Goal: Transaction & Acquisition: Purchase product/service

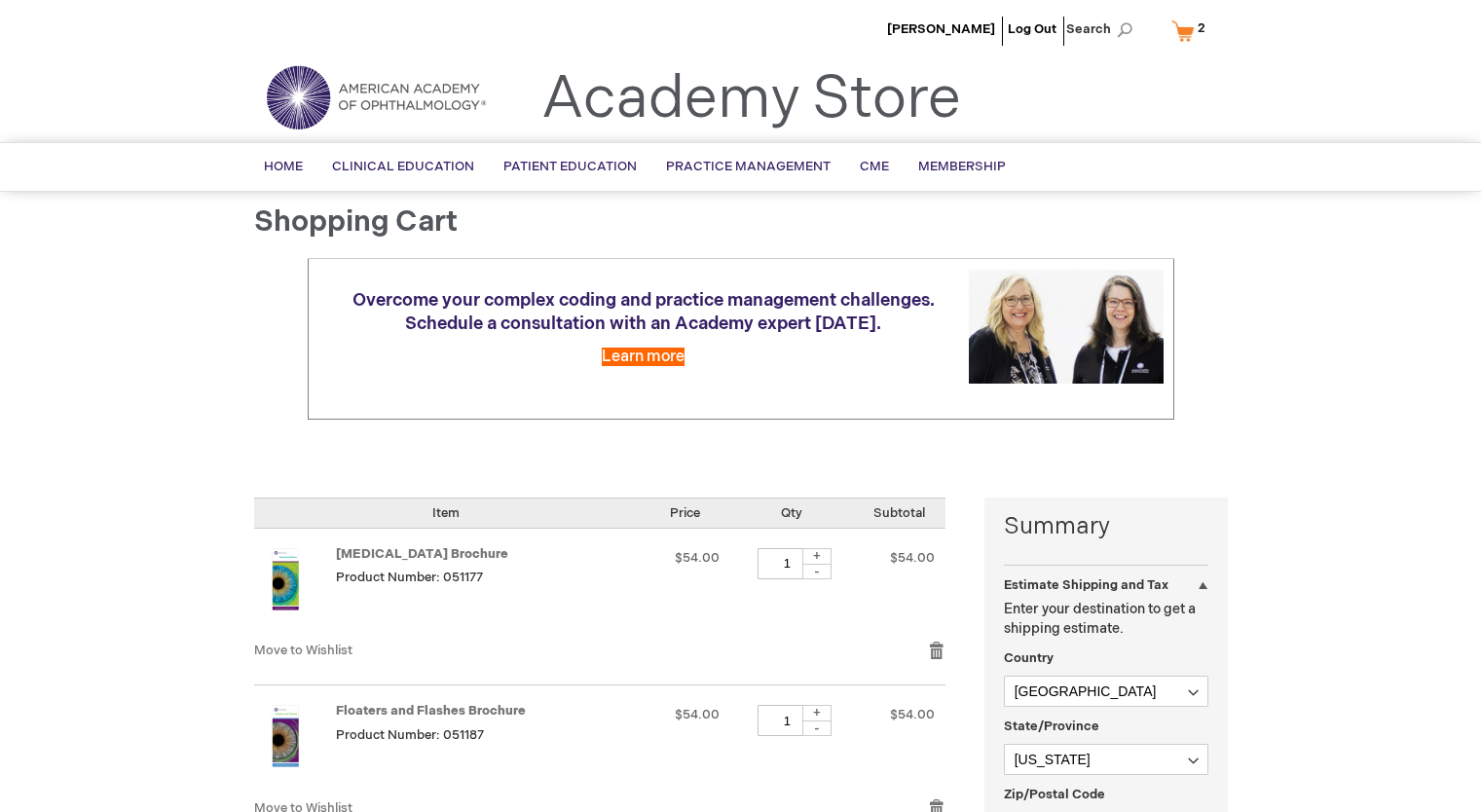
select select "US"
select select "27"
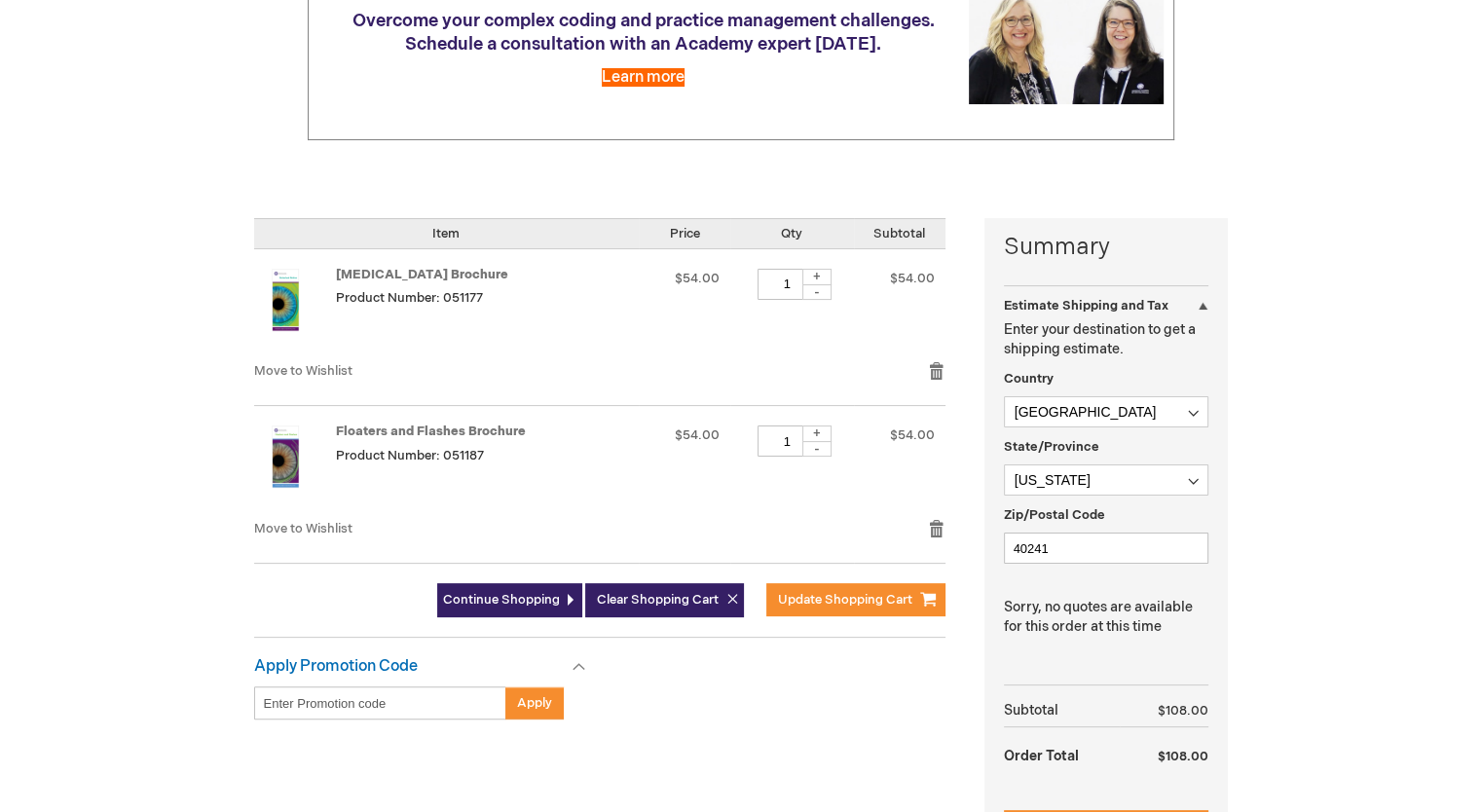
scroll to position [390, 0]
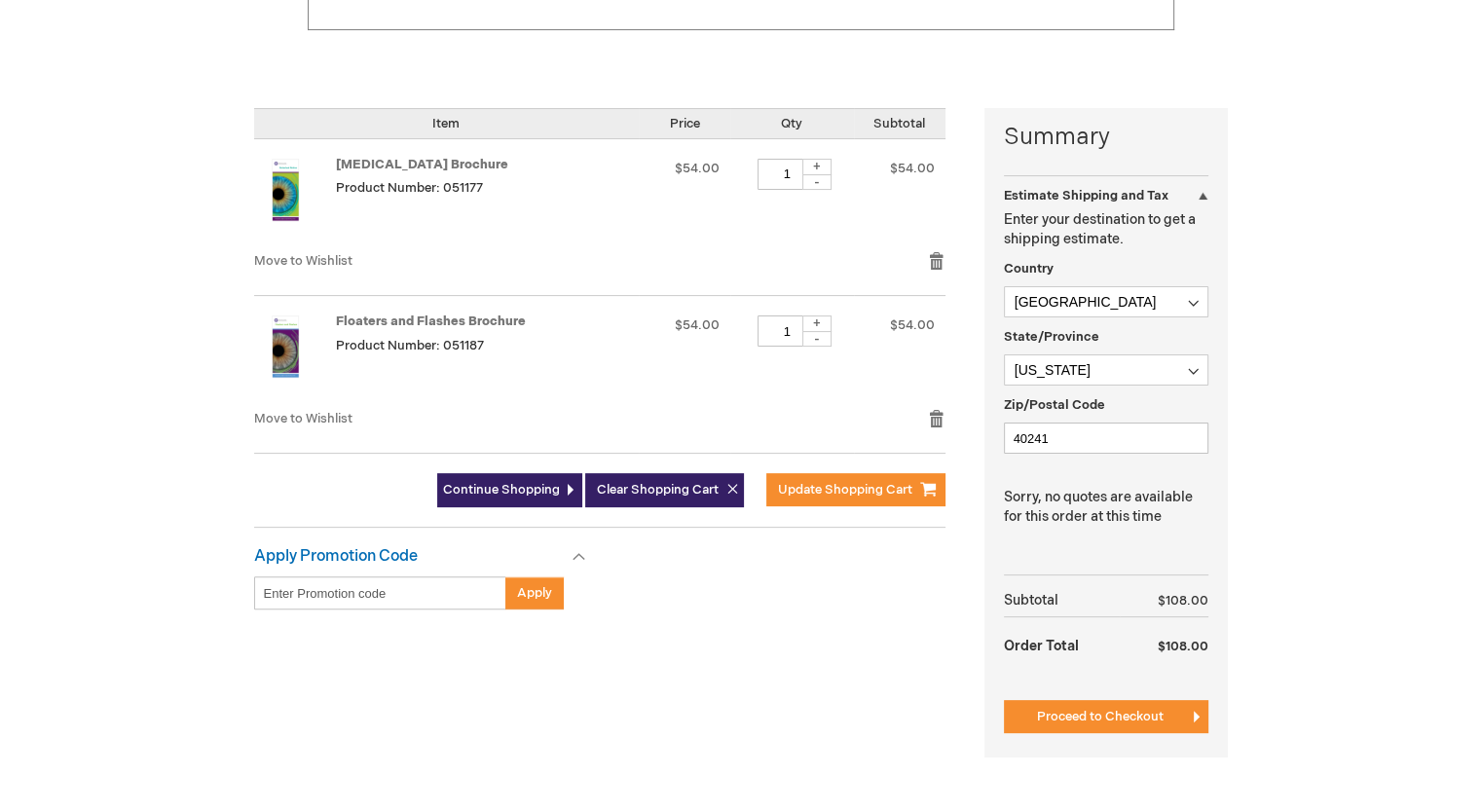
drag, startPoint x: 1048, startPoint y: 725, endPoint x: 1000, endPoint y: 675, distance: 69.3
click at [1048, 725] on button "Proceed to Checkout" at bounding box center [1106, 716] width 204 height 33
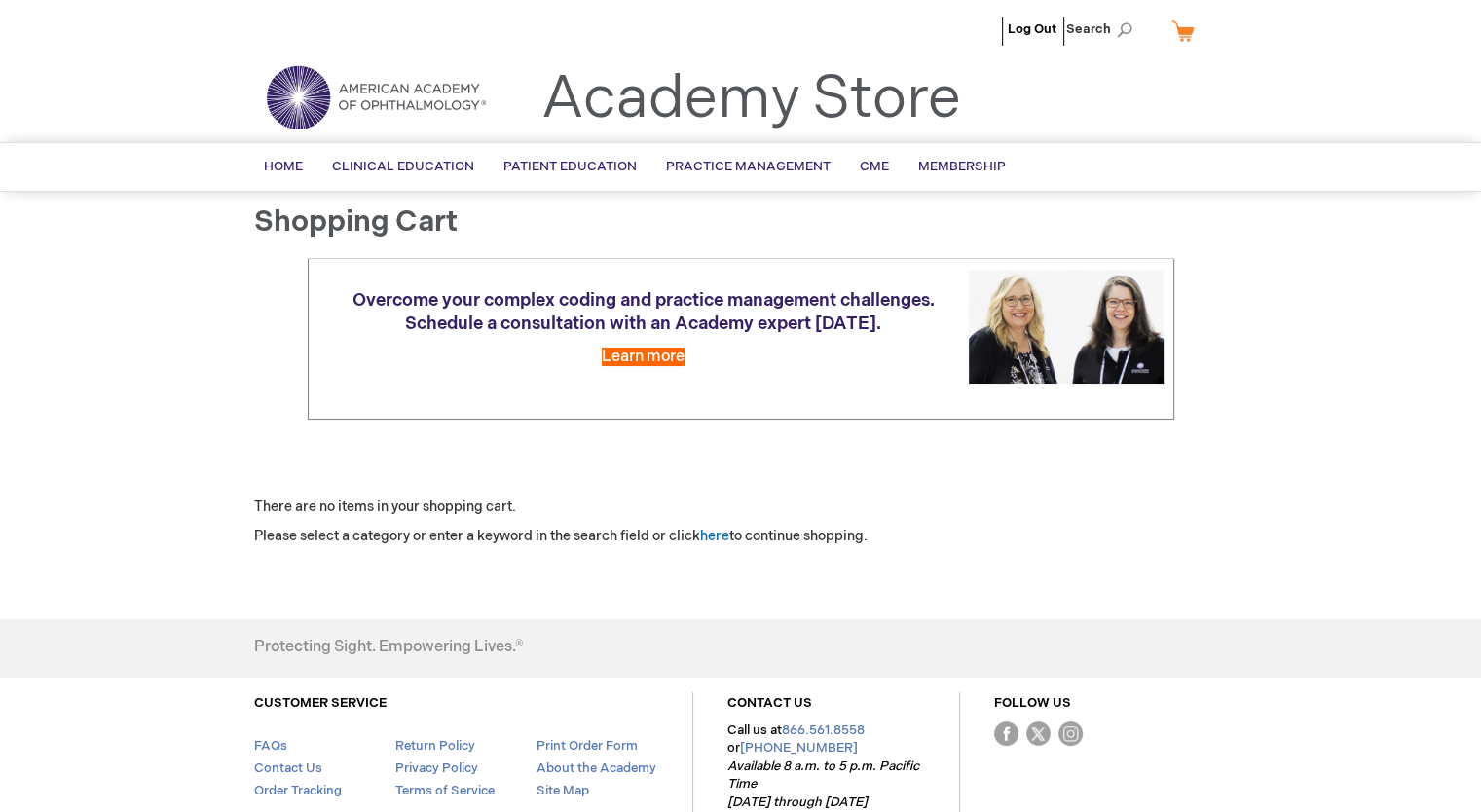
click at [1176, 27] on link "My Cart" at bounding box center [1190, 31] width 47 height 34
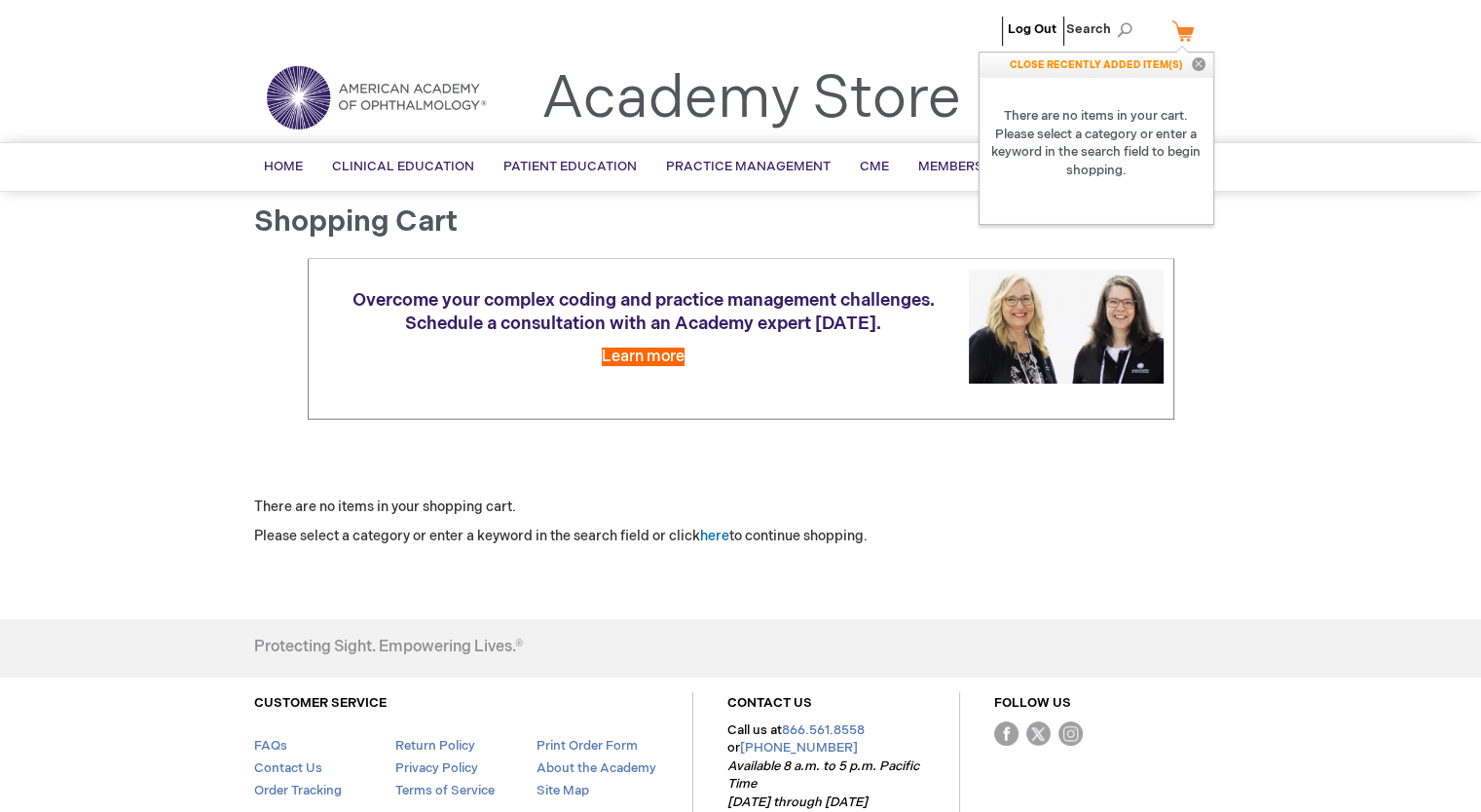
click at [1199, 65] on button "Close" at bounding box center [1197, 65] width 29 height 26
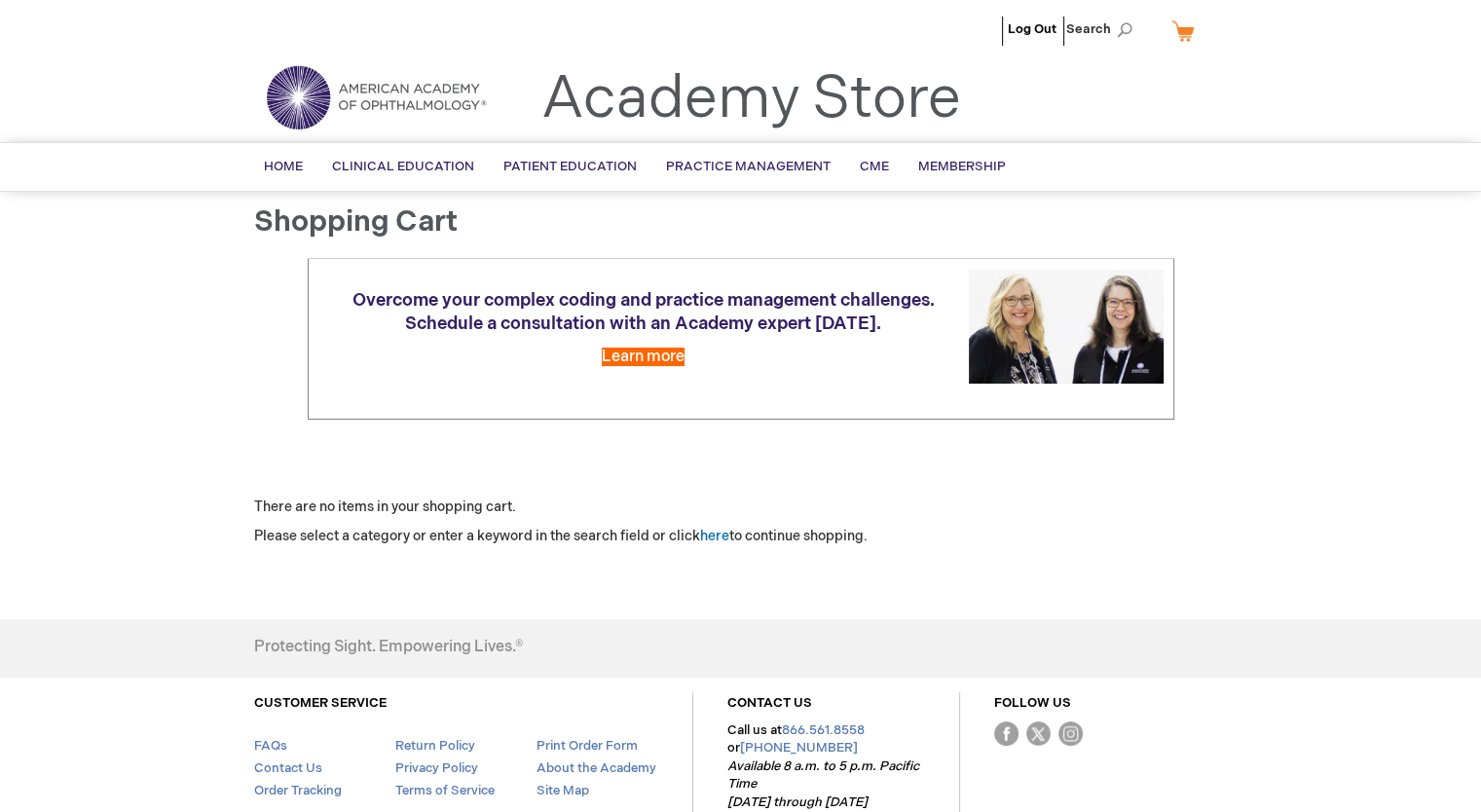
click at [1177, 35] on link "My Cart" at bounding box center [1190, 31] width 47 height 34
click at [294, 169] on span "Home" at bounding box center [283, 167] width 39 height 16
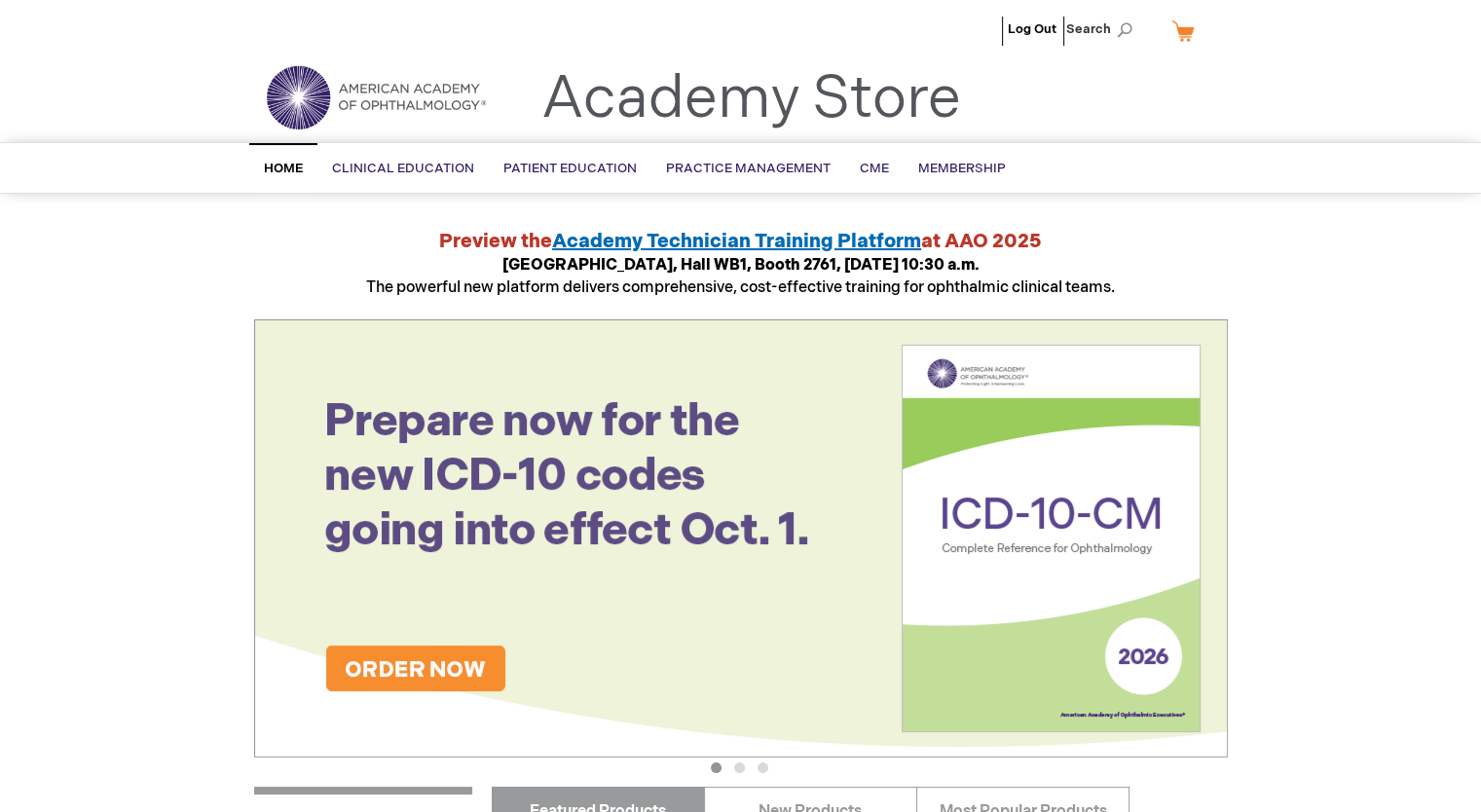
click at [1184, 35] on link "My Cart" at bounding box center [1190, 31] width 47 height 34
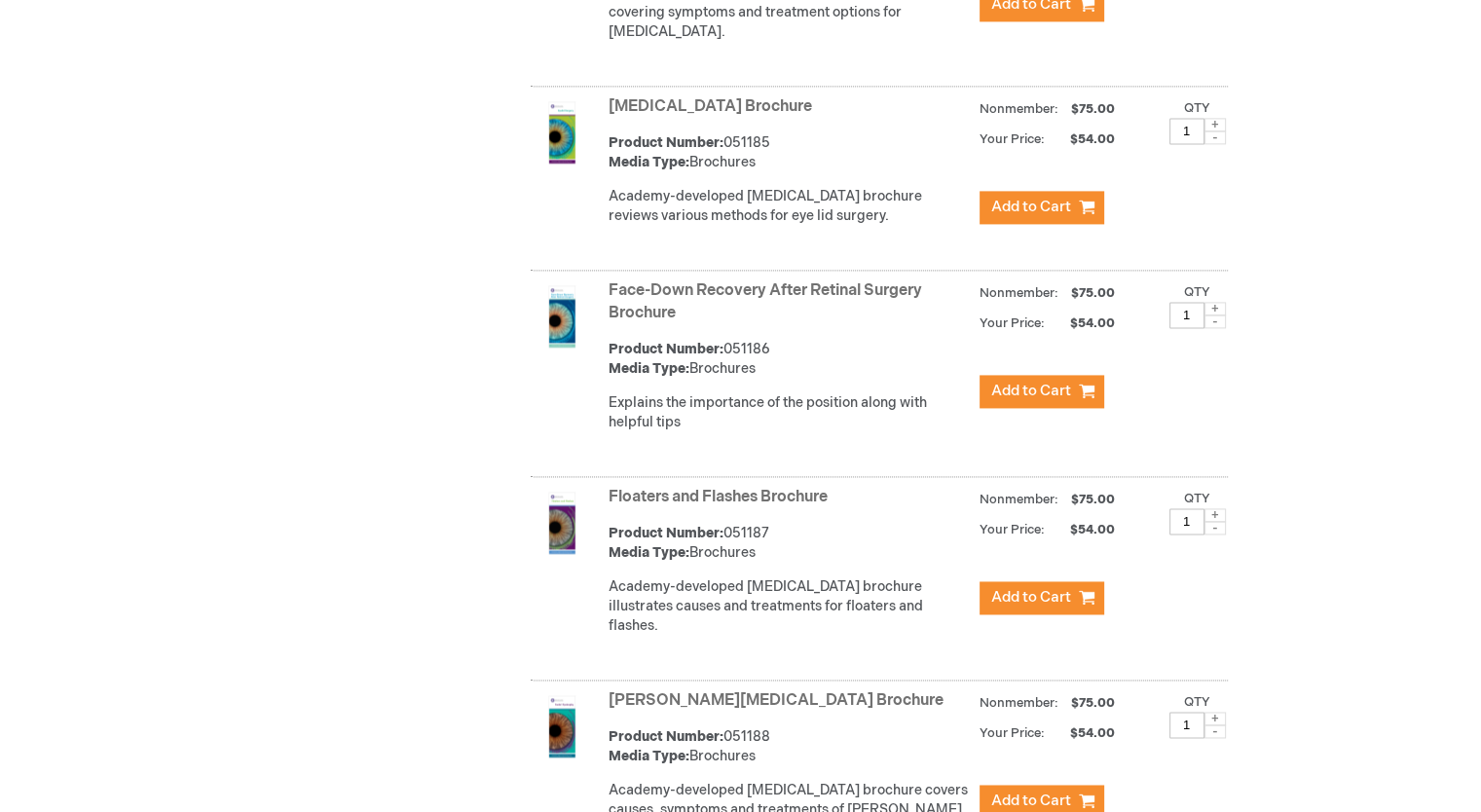
scroll to position [2754, 0]
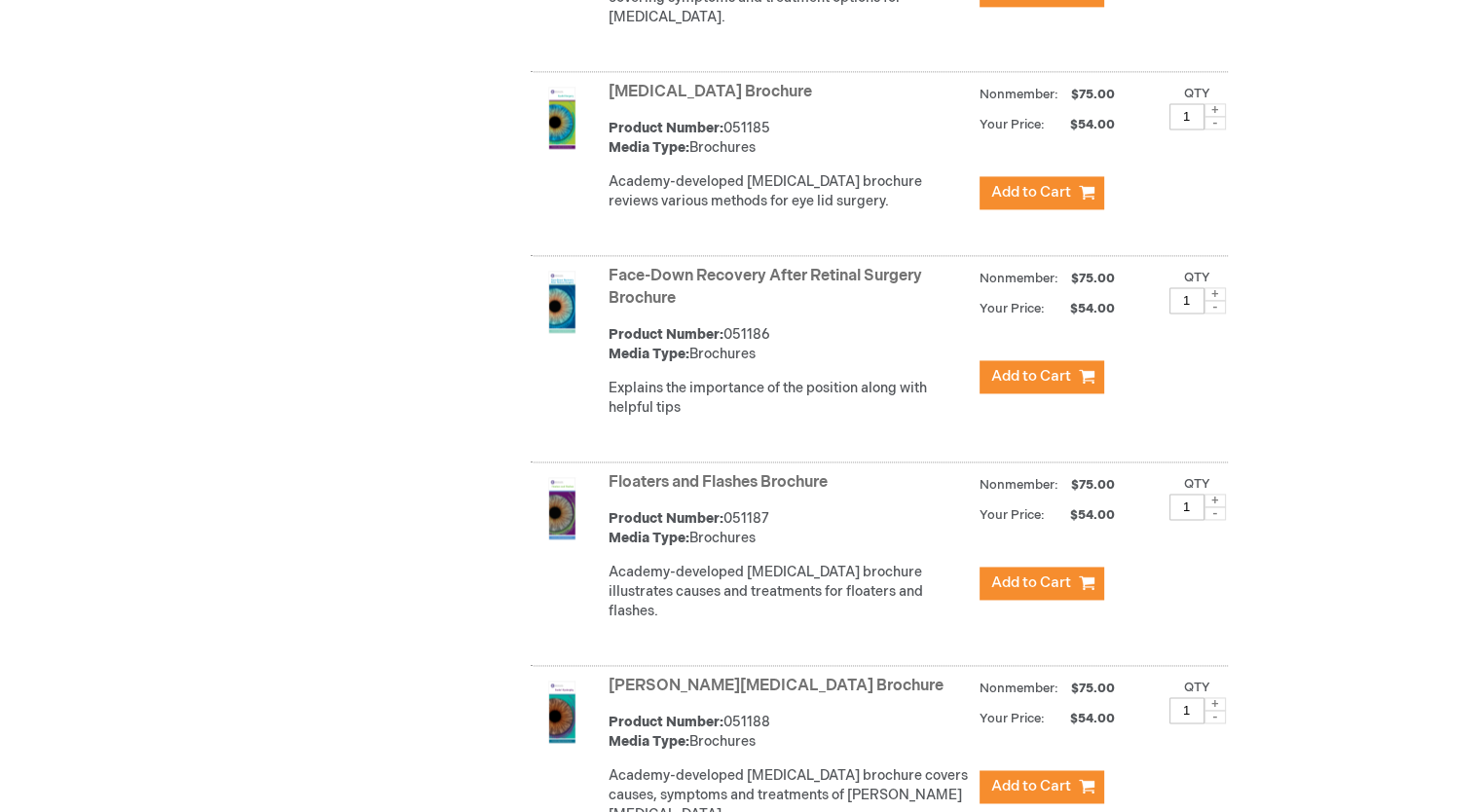
drag, startPoint x: 1282, startPoint y: 543, endPoint x: 946, endPoint y: 426, distance: 355.8
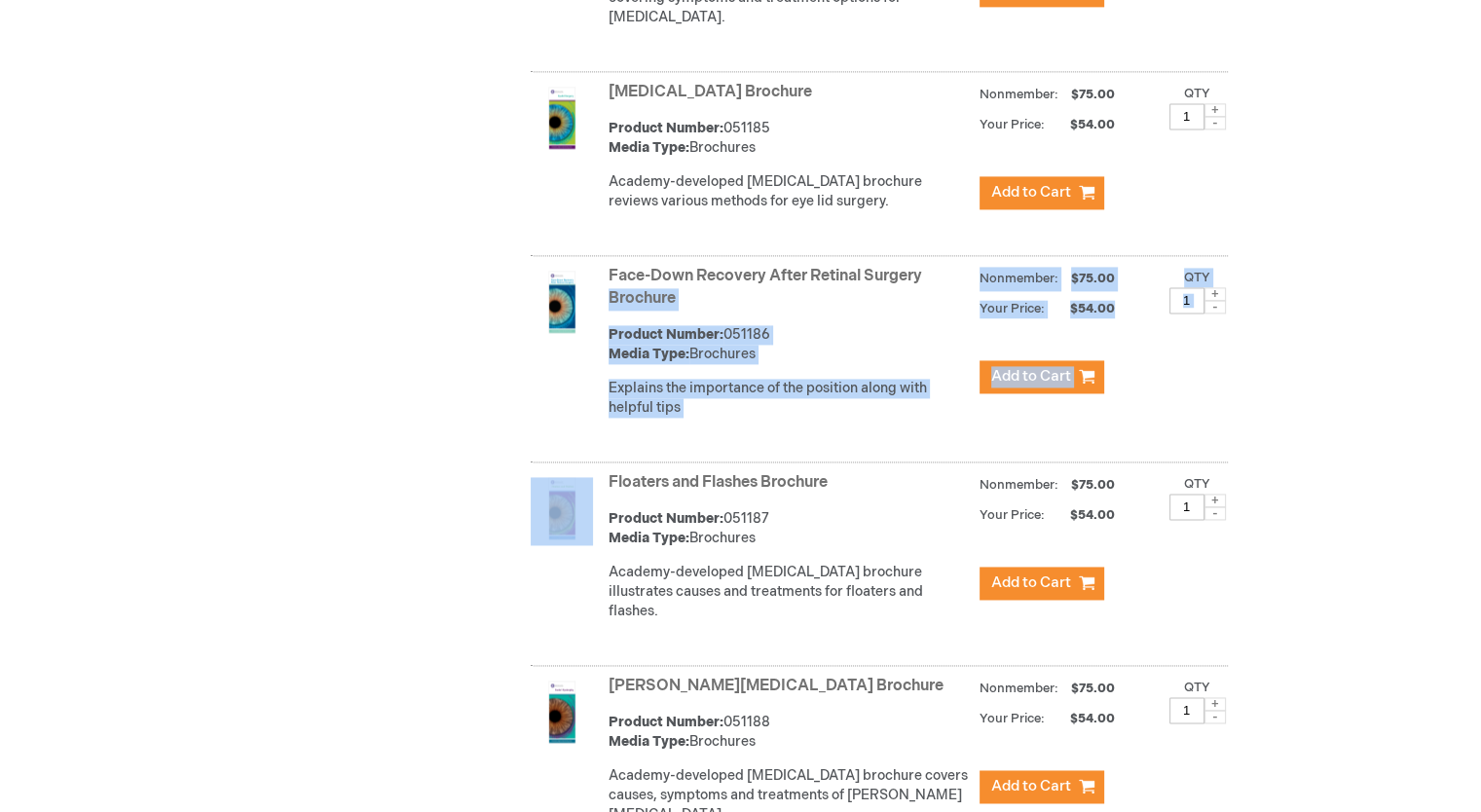
drag, startPoint x: 1215, startPoint y: 589, endPoint x: 1275, endPoint y: 378, distance: 219.4
